Goal: Transaction & Acquisition: Download file/media

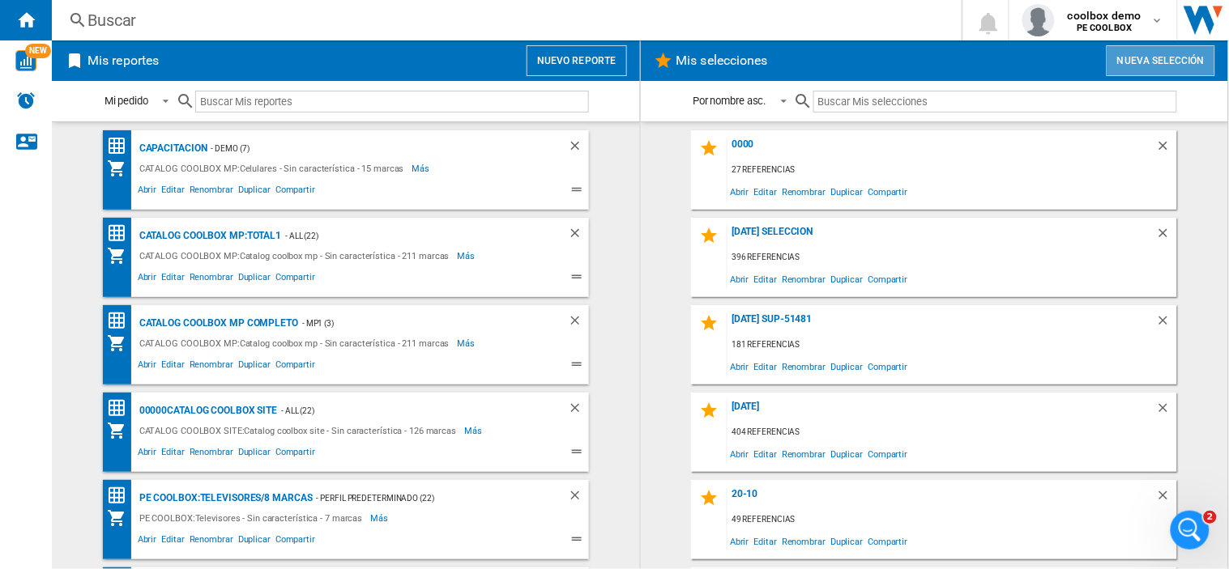
click at [1173, 52] on button "Nueva selección" at bounding box center [1160, 60] width 109 height 31
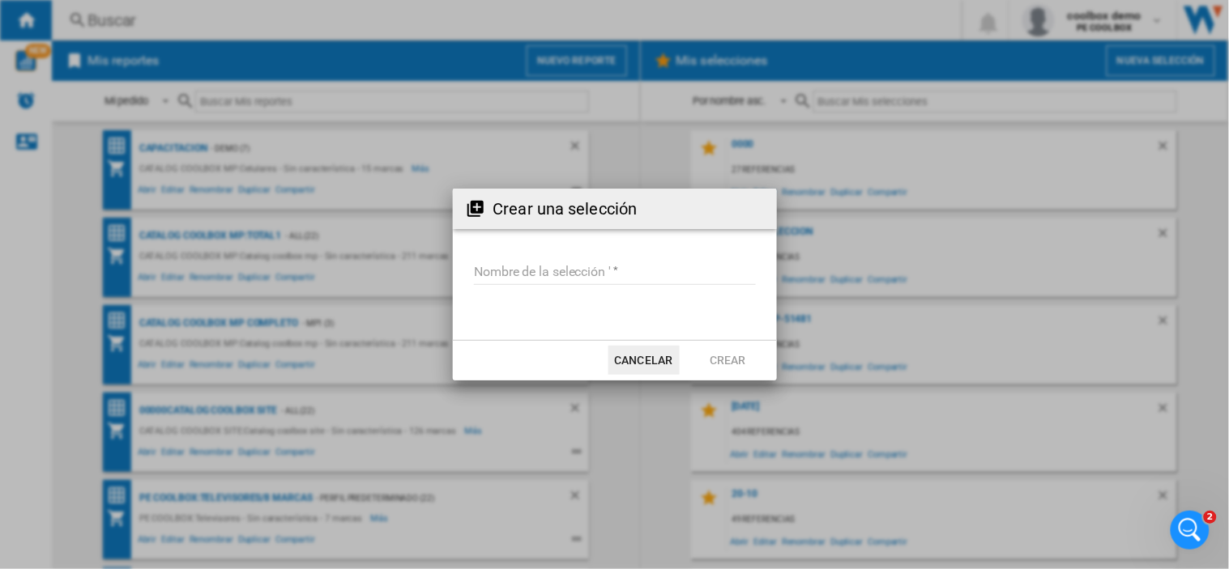
click at [543, 273] on input "Nombre de la selección '" at bounding box center [615, 273] width 282 height 24
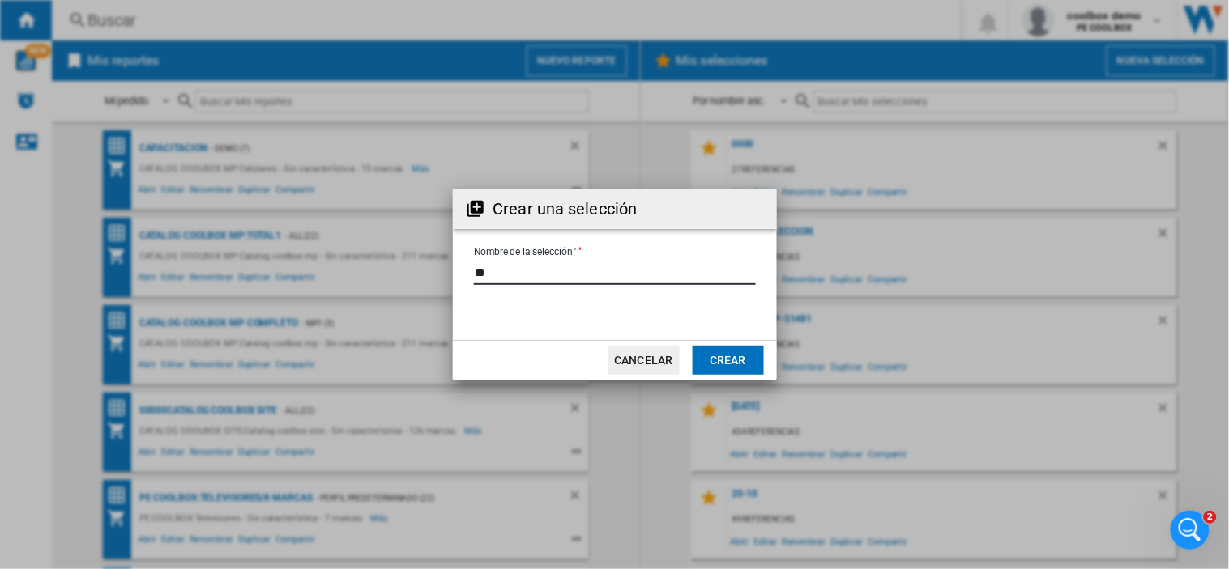
type input "*"
type input "**********"
click at [733, 358] on button "Crear" at bounding box center [727, 360] width 71 height 29
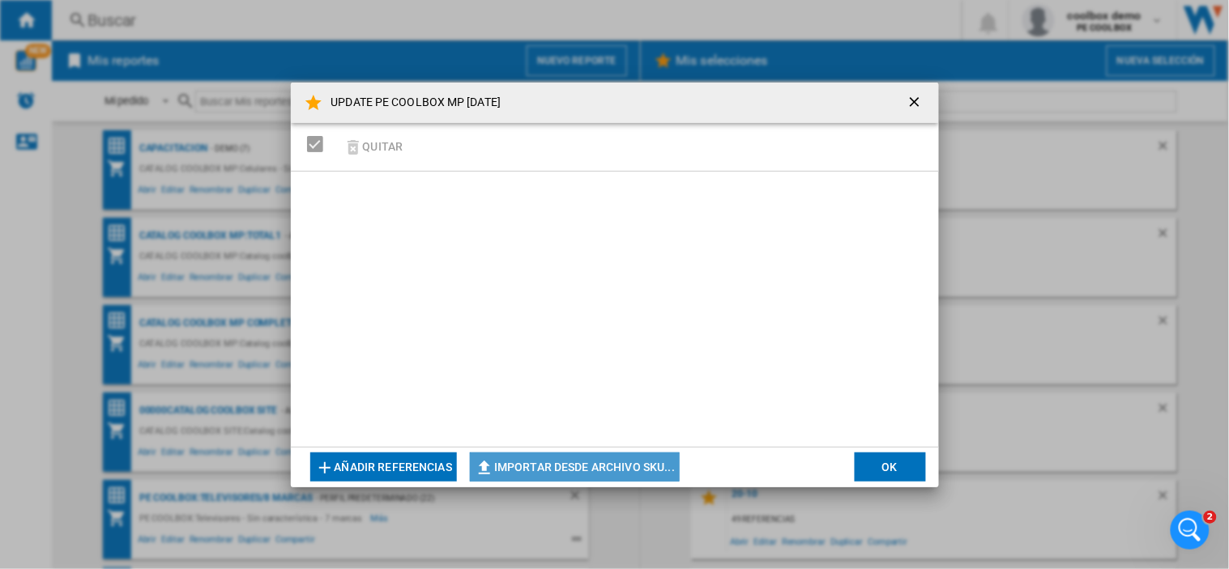
click at [555, 466] on button "Importar desde archivo SKU..." at bounding box center [575, 467] width 210 height 29
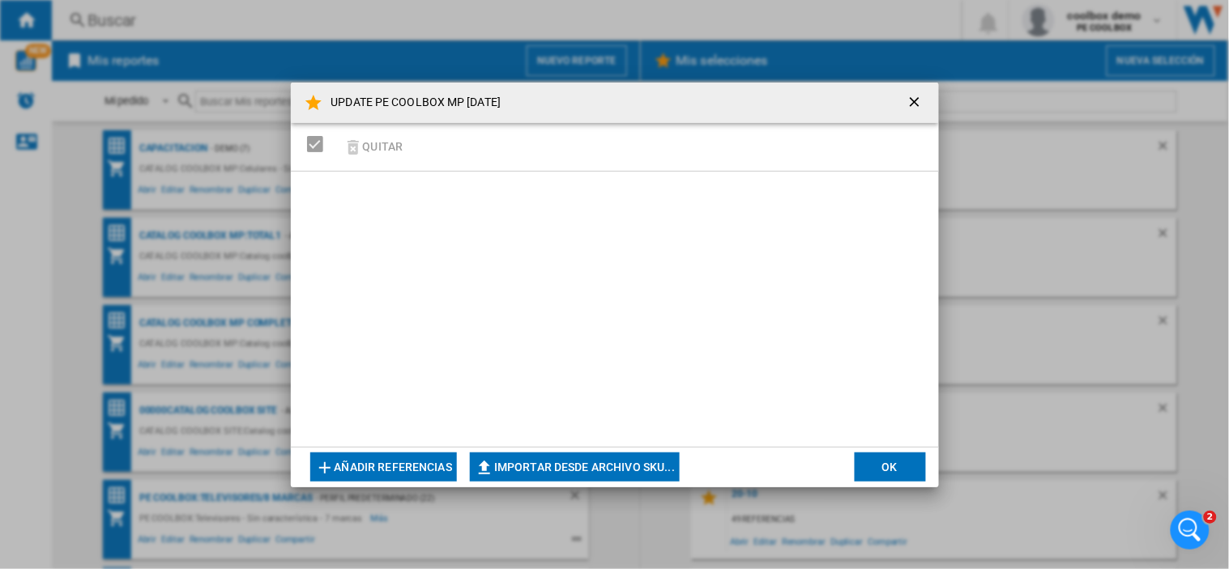
type input "**********"
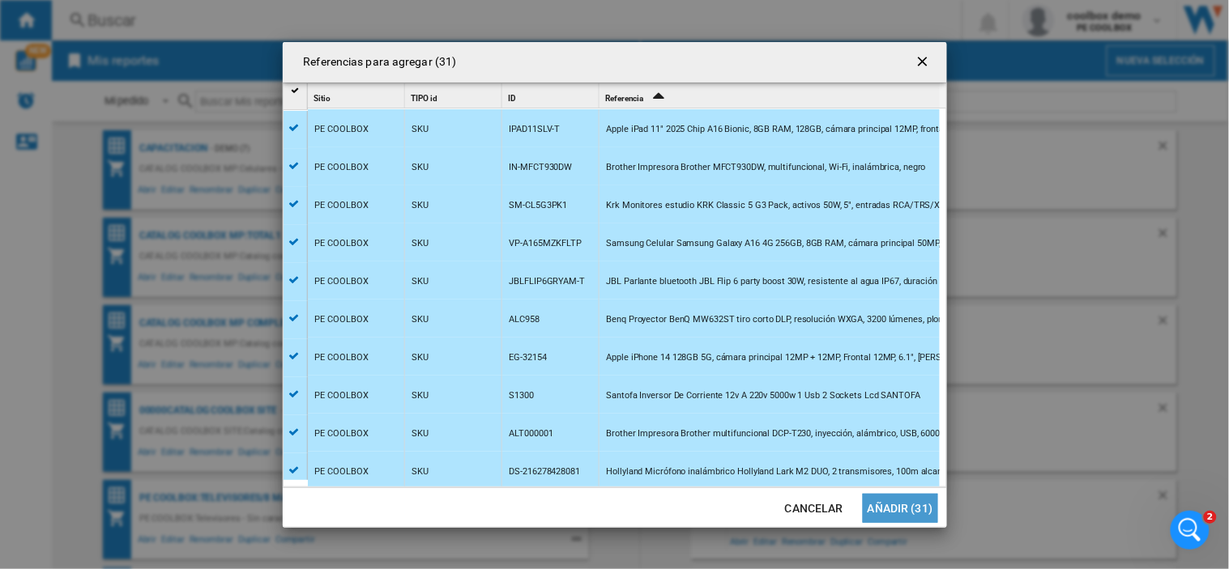
click at [920, 510] on button "Añadir (31)" at bounding box center [899, 508] width 75 height 29
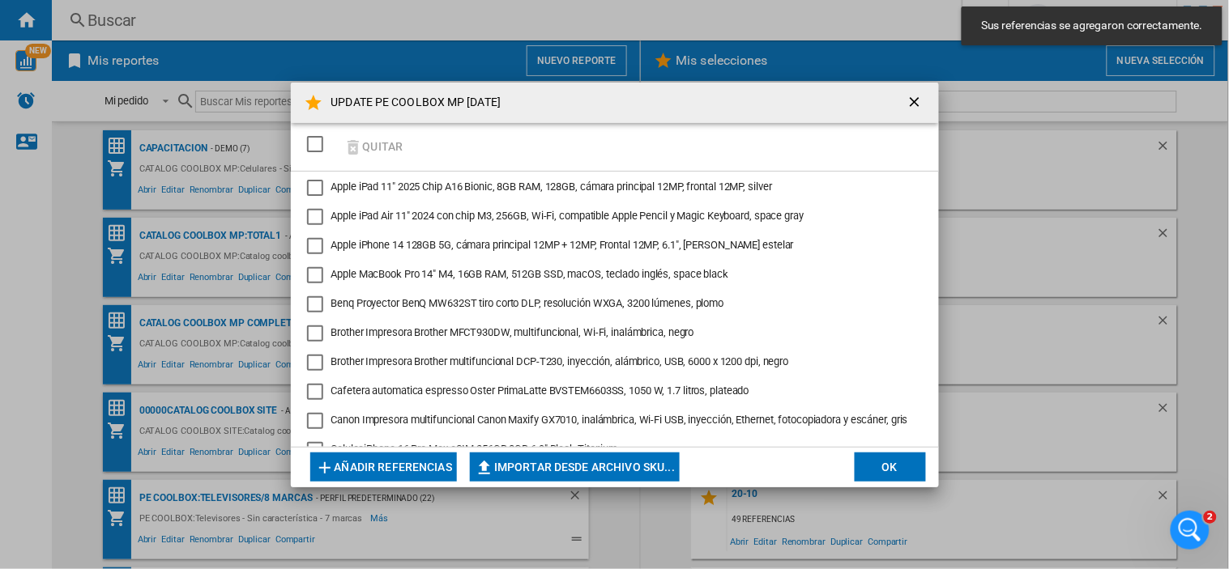
click at [314, 144] on div "SELECTIONS.EDITION_POPUP.SELECT_DESELECT" at bounding box center [315, 144] width 16 height 16
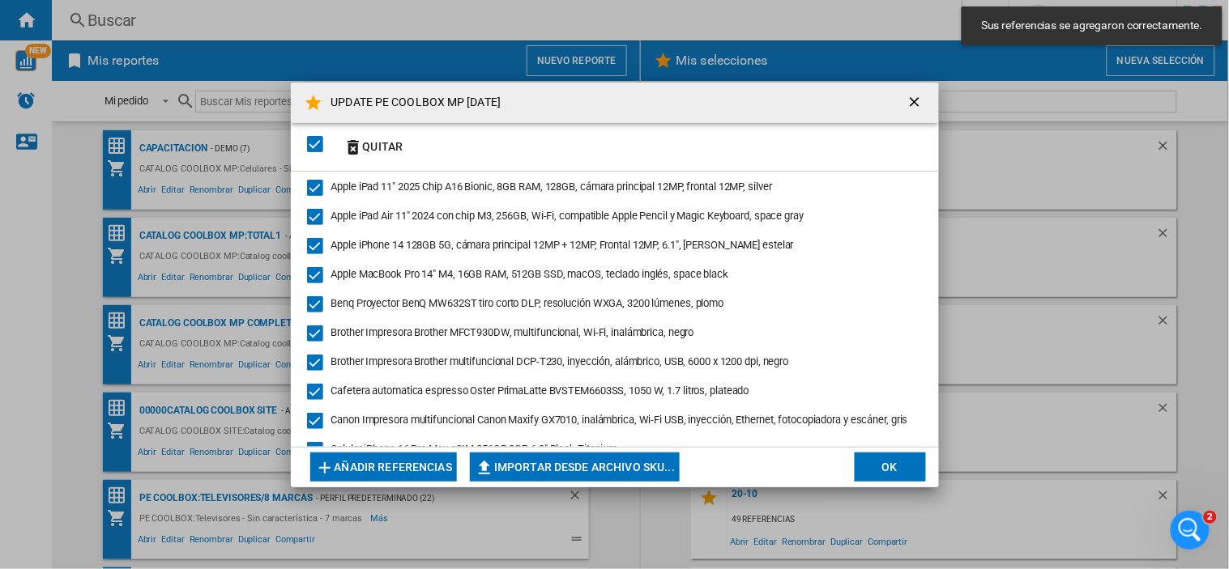
click at [918, 455] on button "OK" at bounding box center [889, 467] width 71 height 29
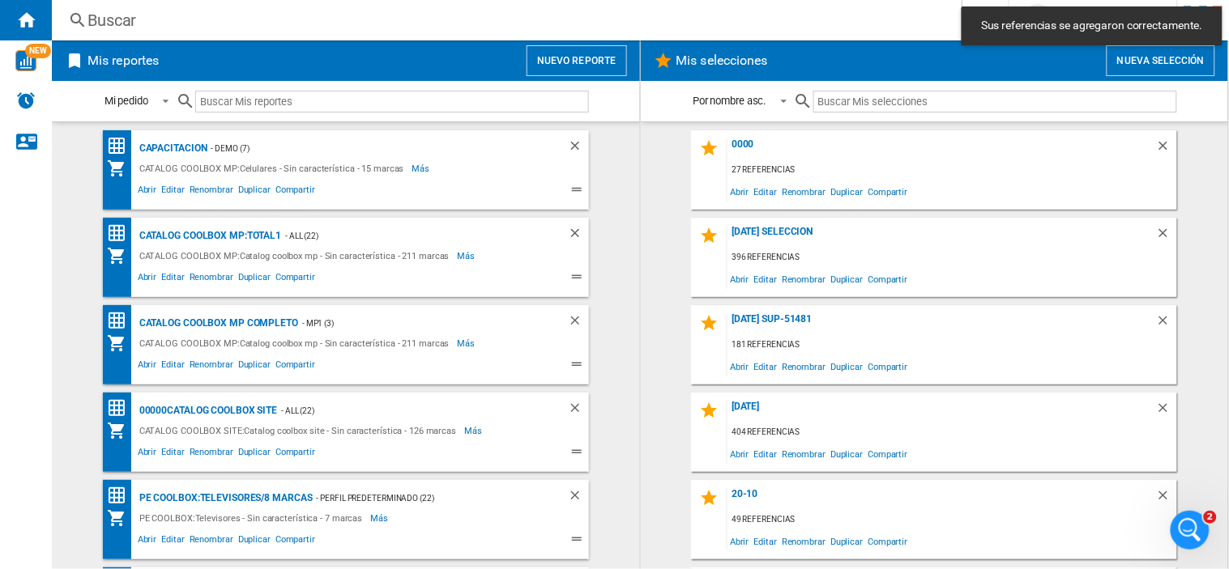
click at [1065, 99] on input "text" at bounding box center [995, 102] width 364 height 22
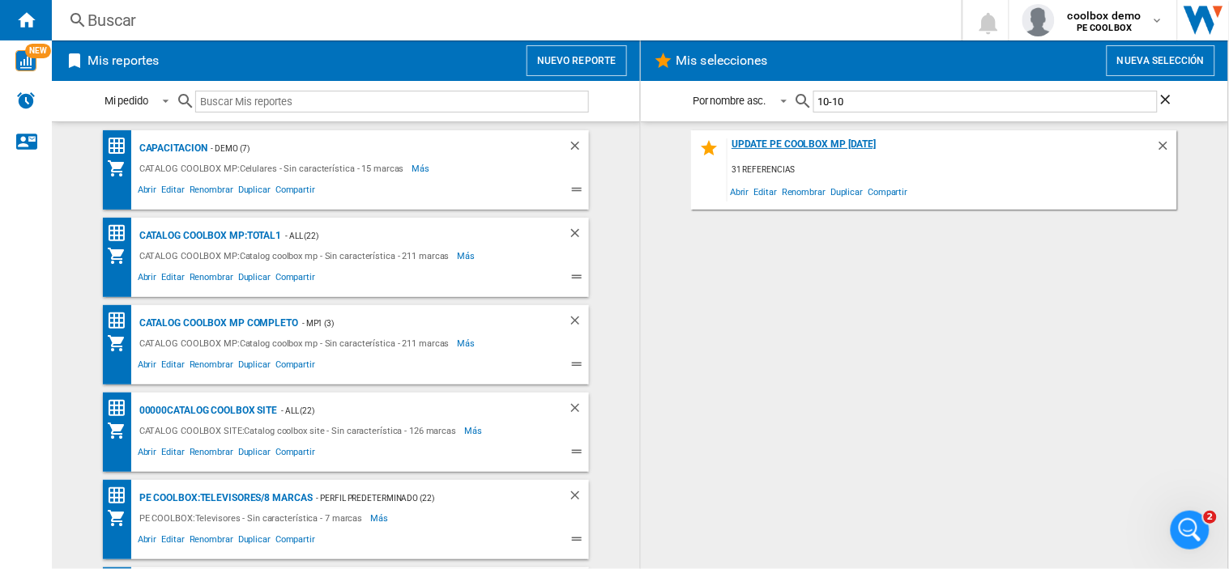
type input "10-10"
click at [812, 144] on div "UPDATE PE COOLBOX MP [DATE]" at bounding box center [941, 149] width 428 height 22
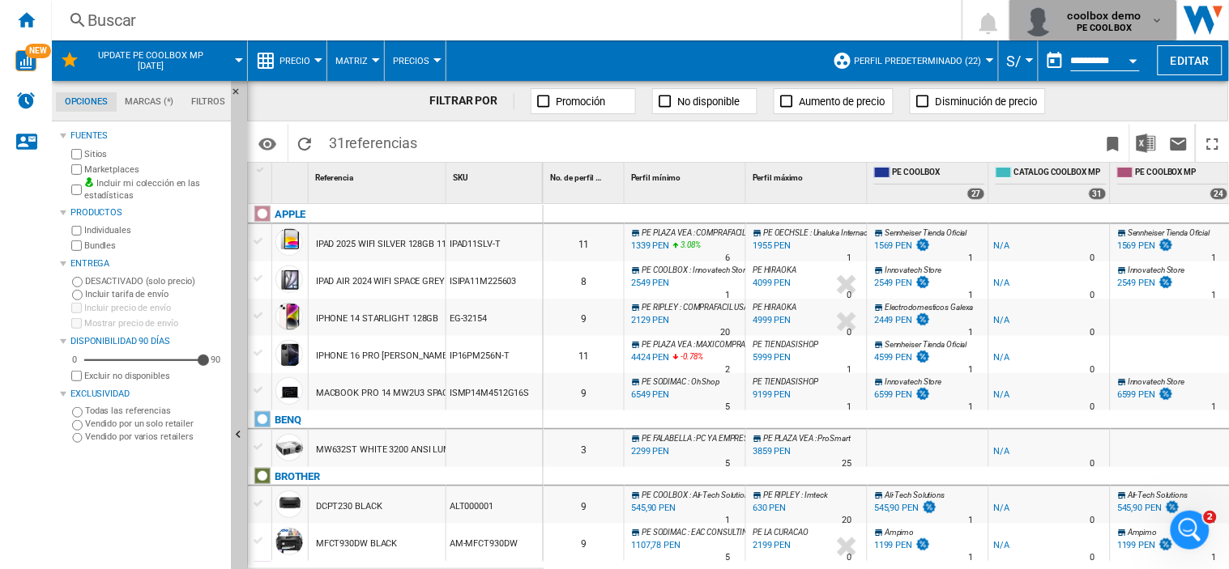
click at [1144, 13] on div "coolbox demo PE COOLBOX" at bounding box center [1106, 20] width 90 height 26
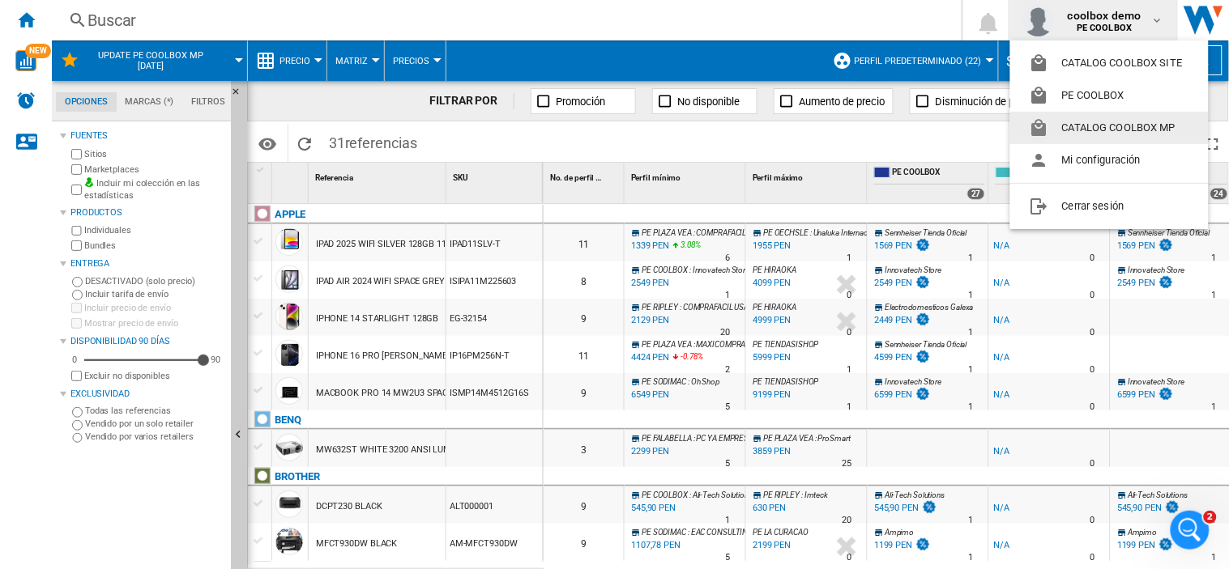
click at [1114, 128] on button "CATALOG COOLBOX MP" at bounding box center [1109, 128] width 198 height 32
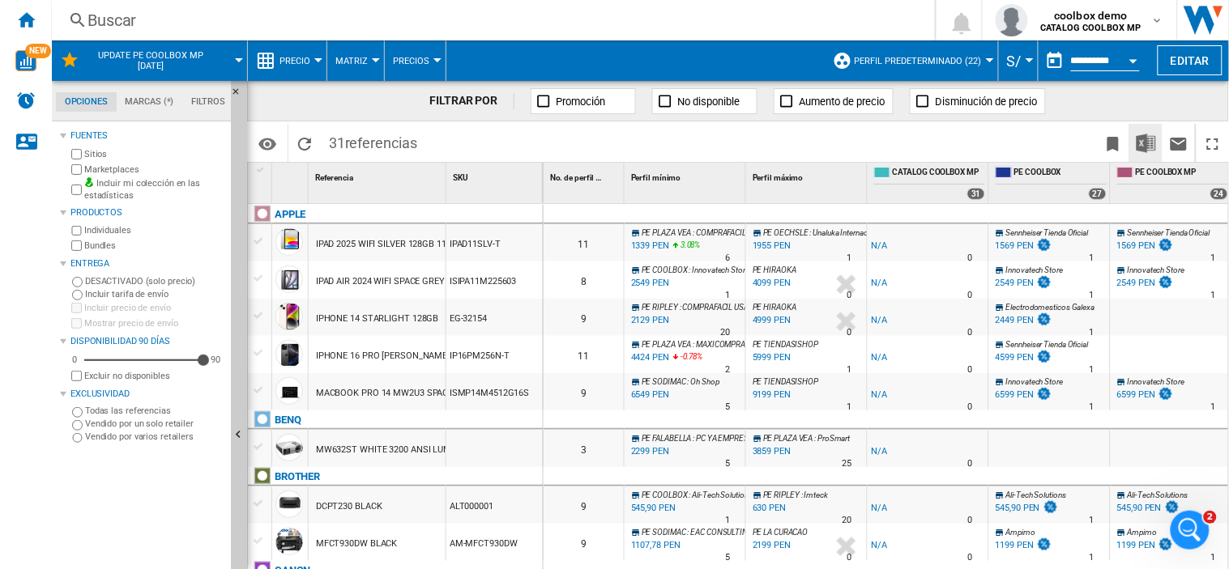
click at [1146, 155] on button "Descargar en Excel" at bounding box center [1146, 143] width 32 height 38
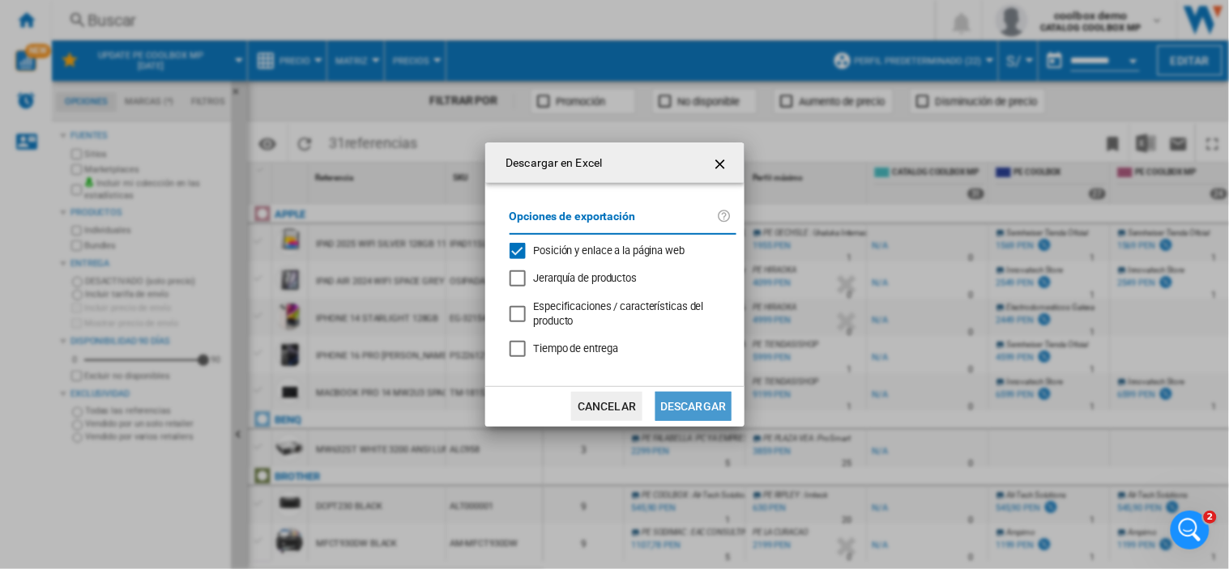
click at [678, 407] on button "Descargar" at bounding box center [692, 406] width 75 height 29
